Goal: Transaction & Acquisition: Purchase product/service

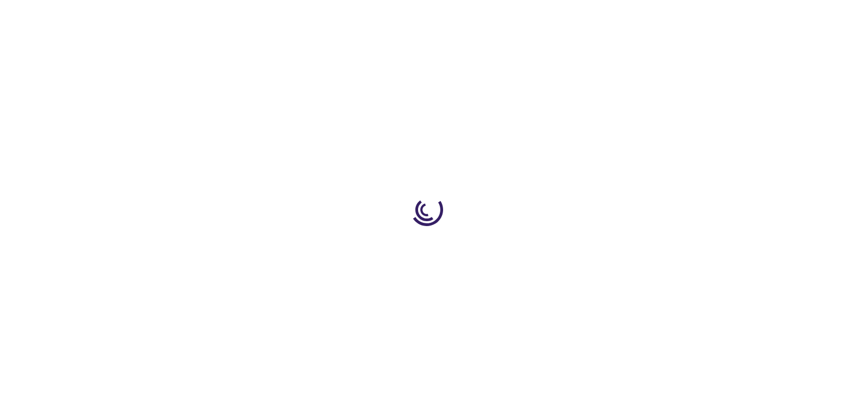
type input "0"
